Goal: Navigation & Orientation: Find specific page/section

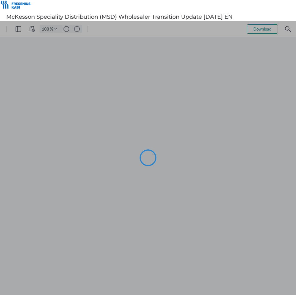
type input "104"
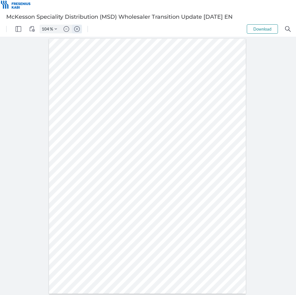
click at [77, 29] on img "Zoom in" at bounding box center [77, 29] width 6 height 6
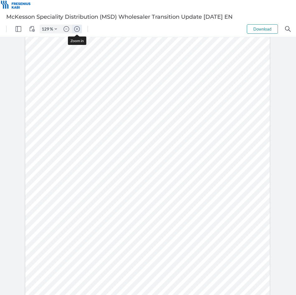
click at [77, 29] on img "Zoom in" at bounding box center [77, 29] width 6 height 6
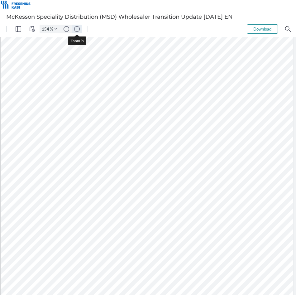
click at [77, 29] on img "Zoom in" at bounding box center [77, 29] width 6 height 6
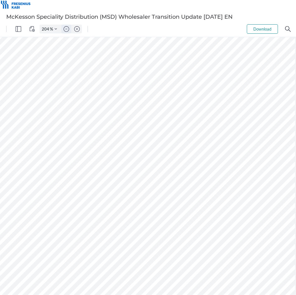
click at [69, 29] on button "Zoom out" at bounding box center [66, 29] width 10 height 9
type input "154"
